Goal: Task Accomplishment & Management: Complete application form

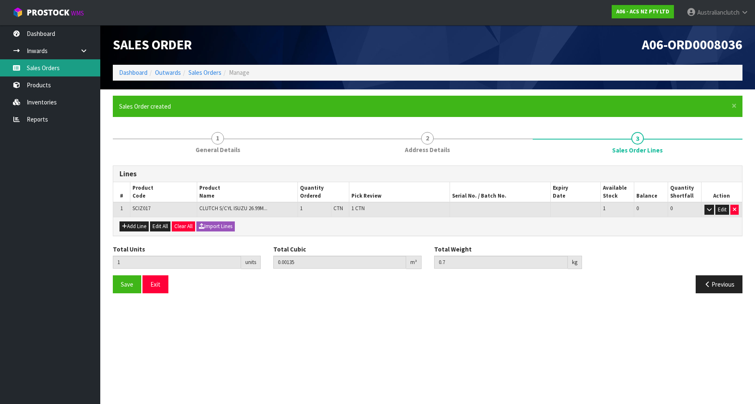
drag, startPoint x: 0, startPoint y: 0, endPoint x: 75, endPoint y: 71, distance: 102.9
click at [75, 71] on link "Sales Orders" at bounding box center [50, 67] width 100 height 17
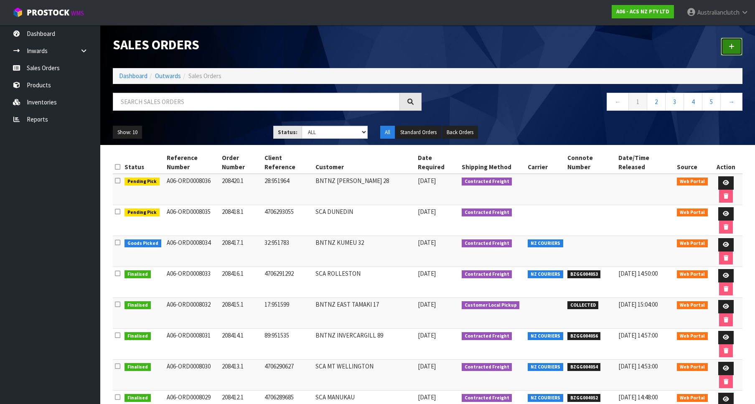
click at [735, 48] on icon at bounding box center [732, 46] width 6 height 6
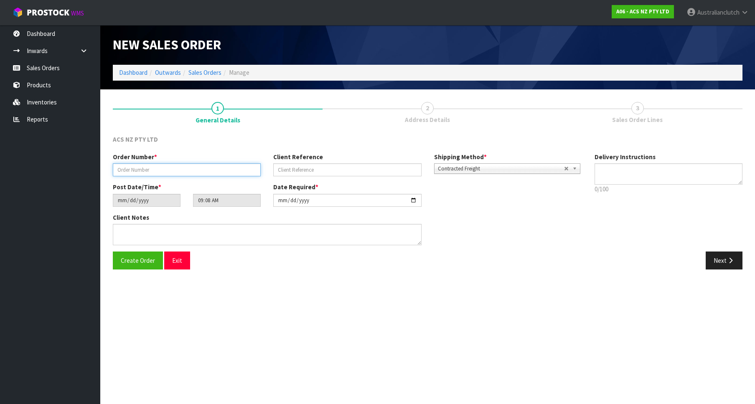
click at [178, 173] on input "text" at bounding box center [187, 169] width 148 height 13
paste input "208421.1"
type input "208421.1"
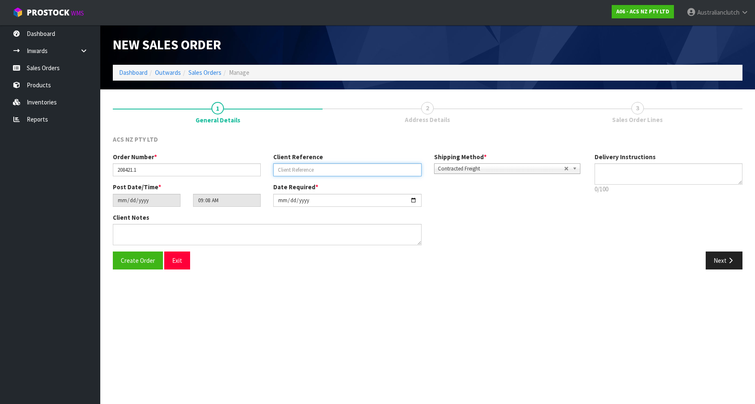
click at [305, 171] on input "text" at bounding box center [347, 169] width 148 height 13
paste input "HN021346"
type input "HN021346"
drag, startPoint x: 733, startPoint y: 189, endPoint x: 694, endPoint y: 173, distance: 42.2
click at [729, 187] on p "0/100" at bounding box center [669, 189] width 148 height 9
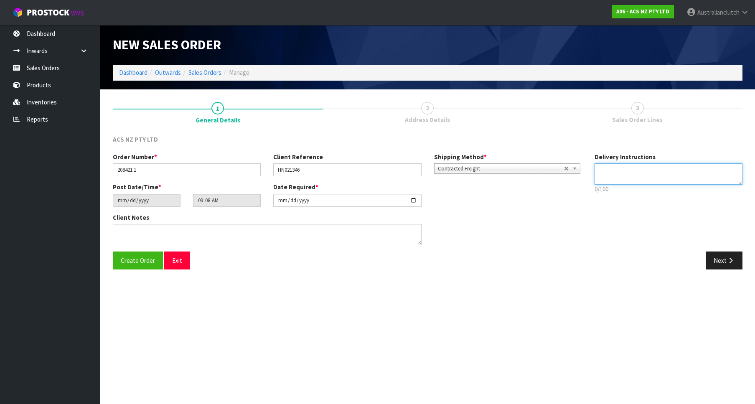
click at [694, 173] on textarea at bounding box center [669, 173] width 148 height 21
type textarea "PLEASE SEND VIA NZC"
click at [722, 269] on button "Next" at bounding box center [724, 261] width 37 height 18
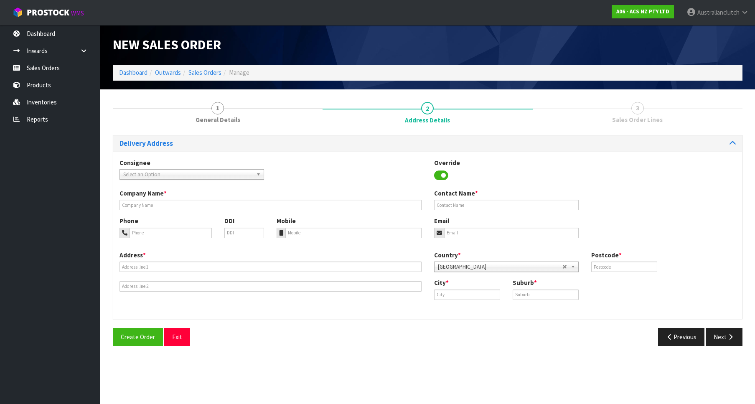
click at [244, 173] on span "Select an Option" at bounding box center [188, 175] width 130 height 10
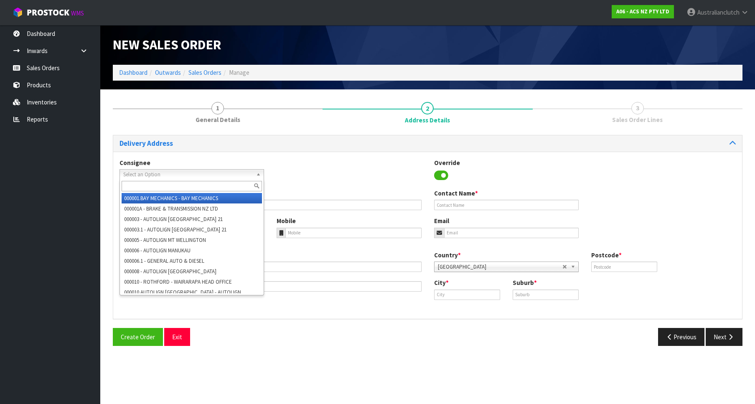
type input "1"
type input "p"
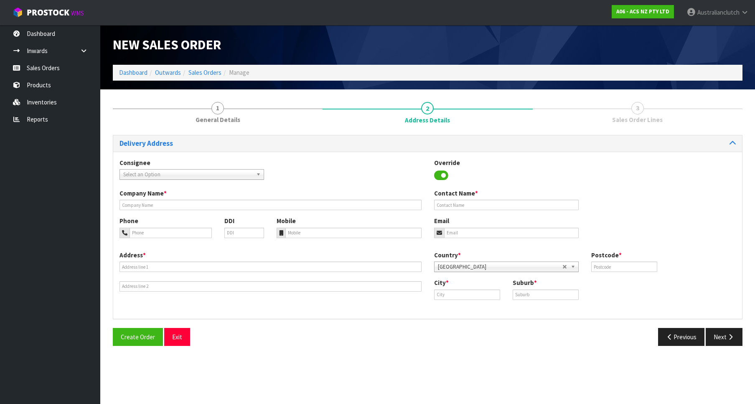
drag, startPoint x: 293, startPoint y: 189, endPoint x: 306, endPoint y: 199, distance: 15.5
click at [294, 191] on div "Company Name *" at bounding box center [270, 199] width 315 height 21
click at [307, 200] on div "Company Name *" at bounding box center [270, 199] width 315 height 21
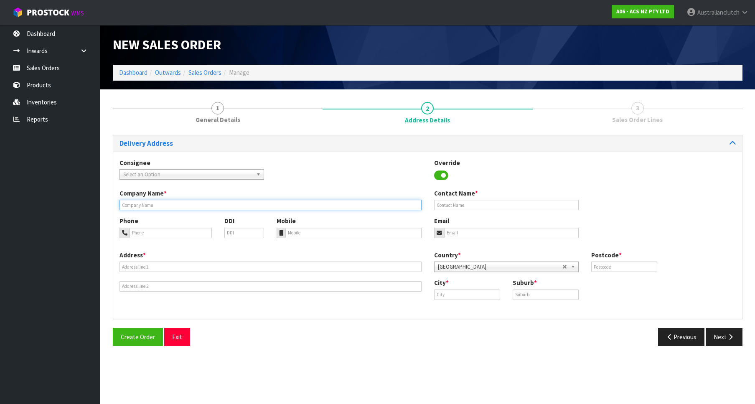
click at [314, 204] on input "text" at bounding box center [271, 205] width 302 height 10
paste input "PARTMASTER NZ ([PERSON_NAME])"
type input "PARTMASTER NZ ([PERSON_NAME])"
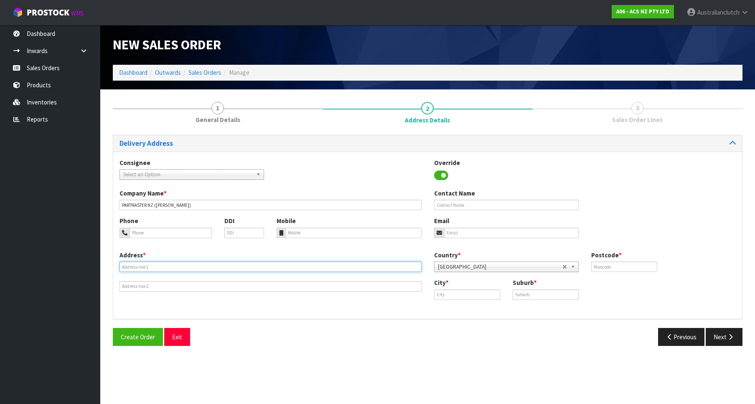
click at [162, 270] on input "text" at bounding box center [271, 267] width 302 height 10
paste input "[STREET_ADDRESS]"
type input "[STREET_ADDRESS]"
click at [438, 293] on input "text" at bounding box center [467, 295] width 66 height 10
paste input "[PERSON_NAME]"
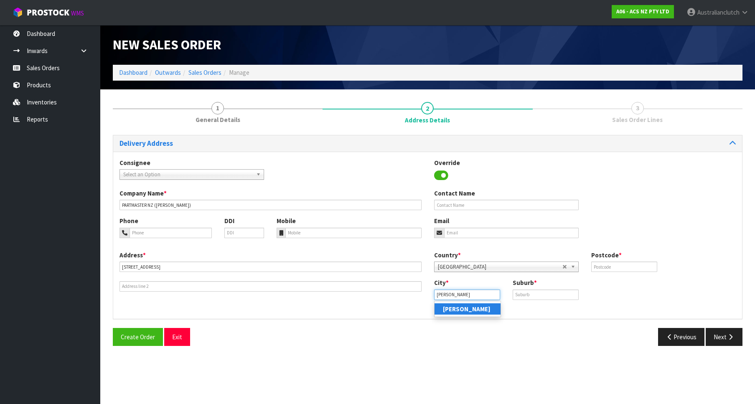
type input "[PERSON_NAME]"
drag, startPoint x: 533, startPoint y: 296, endPoint x: 536, endPoint y: 299, distance: 4.5
click at [533, 298] on input "text" at bounding box center [546, 295] width 66 height 10
paste input "[GEOGRAPHIC_DATA]"
type input "[GEOGRAPHIC_DATA]"
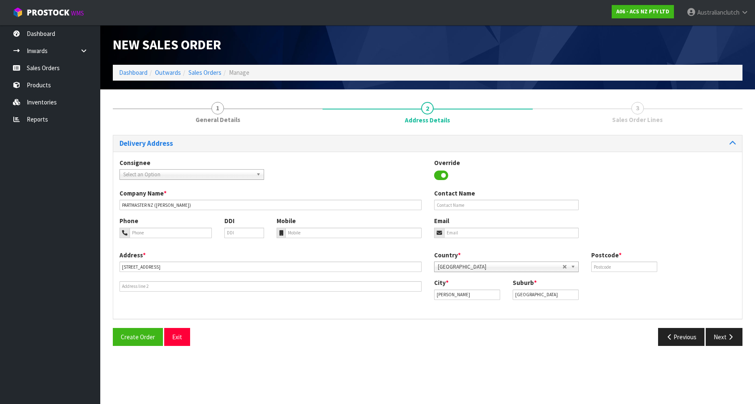
click at [598, 274] on div "Country * [GEOGRAPHIC_DATA] [GEOGRAPHIC_DATA] [GEOGRAPHIC_DATA] [GEOGRAPHIC_DAT…" at bounding box center [585, 265] width 315 height 28
click at [600, 272] on input "text" at bounding box center [625, 267] width 66 height 10
type input "0610"
click at [727, 340] on button "Next" at bounding box center [724, 337] width 37 height 18
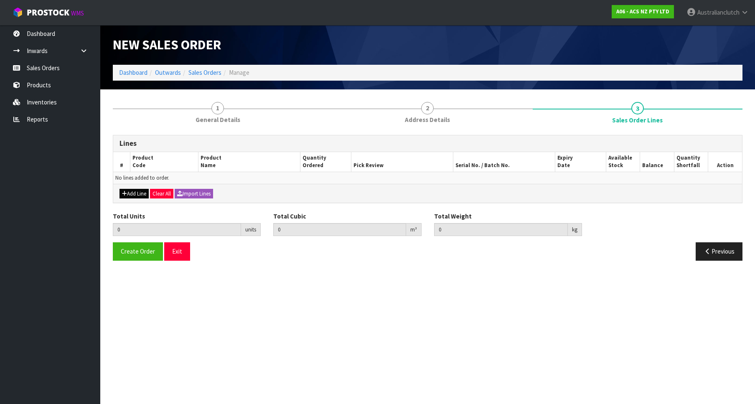
drag, startPoint x: 113, startPoint y: 201, endPoint x: 131, endPoint y: 192, distance: 19.8
click at [117, 201] on div "Lines # Product Code Product Name Quantity Ordered Pick Review Serial No. / Bat…" at bounding box center [428, 169] width 630 height 68
click at [131, 192] on button "Add Line" at bounding box center [134, 194] width 29 height 10
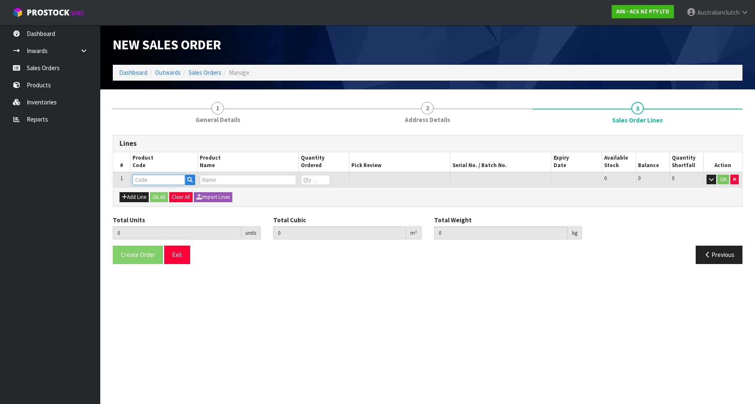
click at [147, 181] on input "text" at bounding box center [159, 180] width 53 height 10
paste input "MCSU009"
type input "MCSU009"
click at [323, 175] on input "number" at bounding box center [315, 180] width 29 height 10
type input "0.000000"
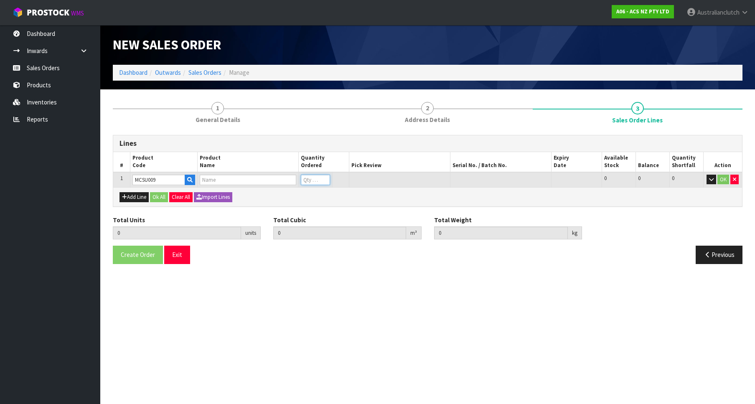
type input "0.000"
type input "CLUTCH M/CYL SUBARU 17.46MM (11/16")"
type input "0"
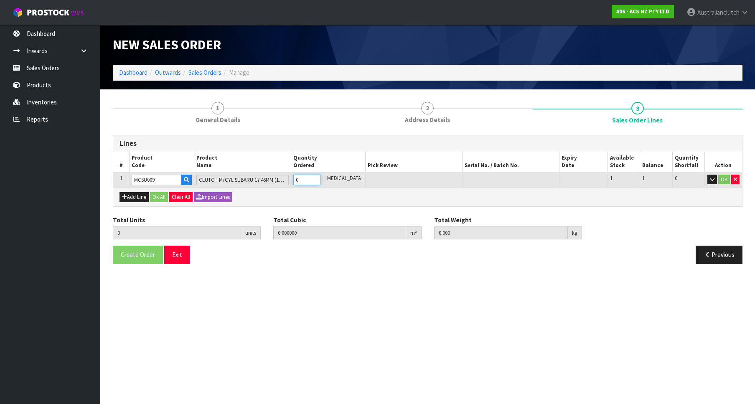
type input "1"
type input "0.002981"
type input "0.55"
type input "1"
click at [321, 177] on input "1" at bounding box center [307, 180] width 28 height 10
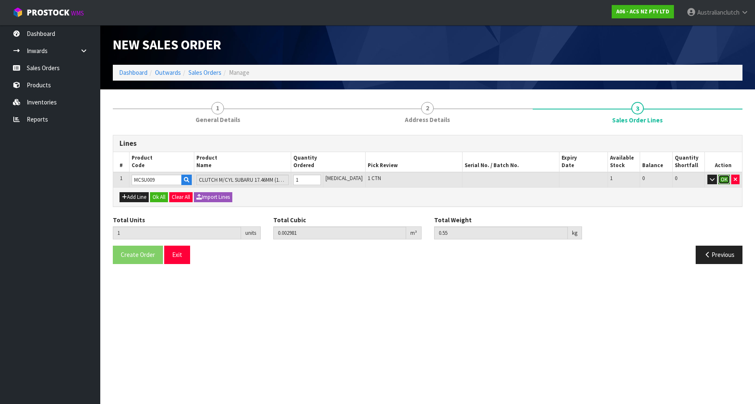
click at [727, 177] on button "OK" at bounding box center [725, 180] width 12 height 10
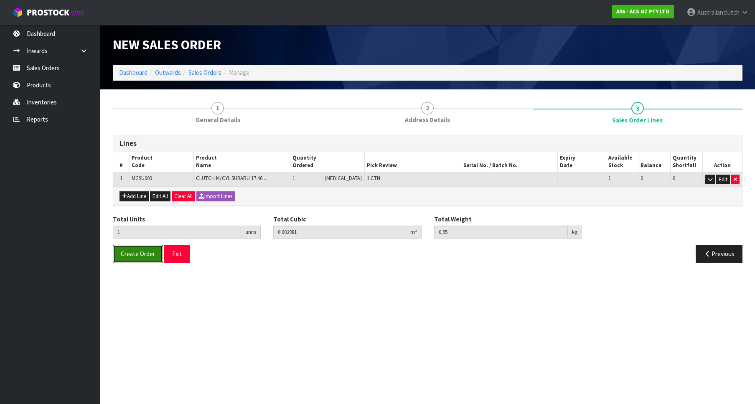
click at [123, 261] on button "Create Order" at bounding box center [138, 254] width 50 height 18
